Goal: Task Accomplishment & Management: Use online tool/utility

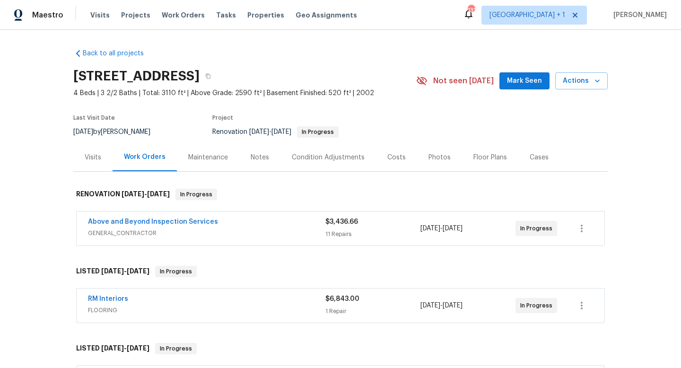
click at [206, 155] on div "Maintenance" at bounding box center [208, 157] width 40 height 9
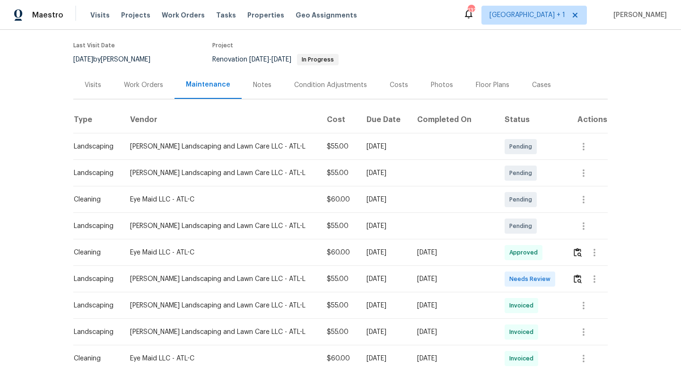
scroll to position [73, 0]
click at [573, 279] on img "button" at bounding box center [577, 278] width 8 height 9
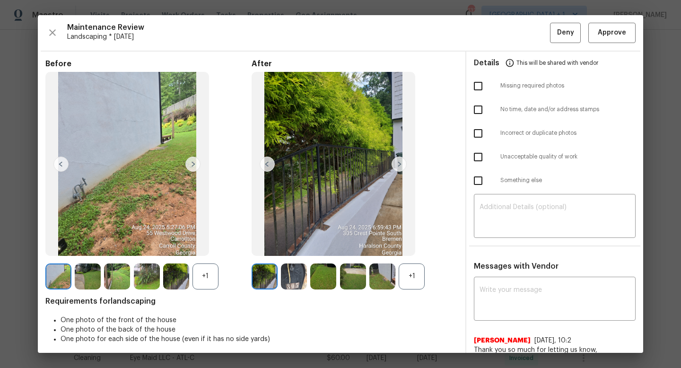
click at [477, 158] on input "checkbox" at bounding box center [478, 157] width 20 height 20
checkbox input "true"
click at [500, 210] on textarea at bounding box center [554, 217] width 150 height 26
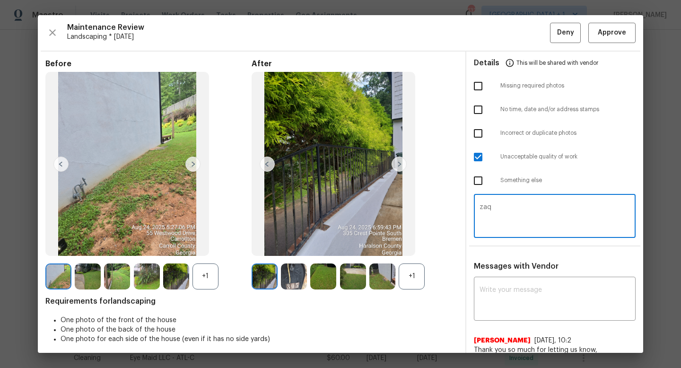
type textarea "Proofread this text for grammar, punctuation and flow. Make small adjustments t…"
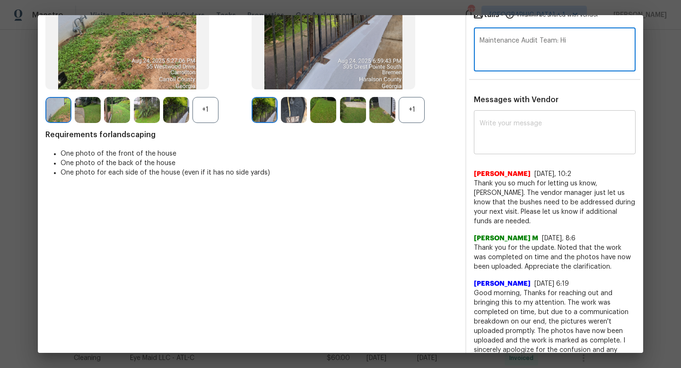
scroll to position [168, 0]
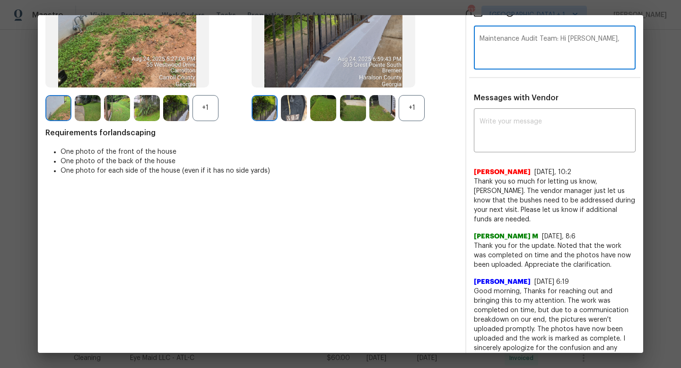
type textarea "Maintenance Audit Team: Hi [PERSON_NAME],"
